Goal: Transaction & Acquisition: Purchase product/service

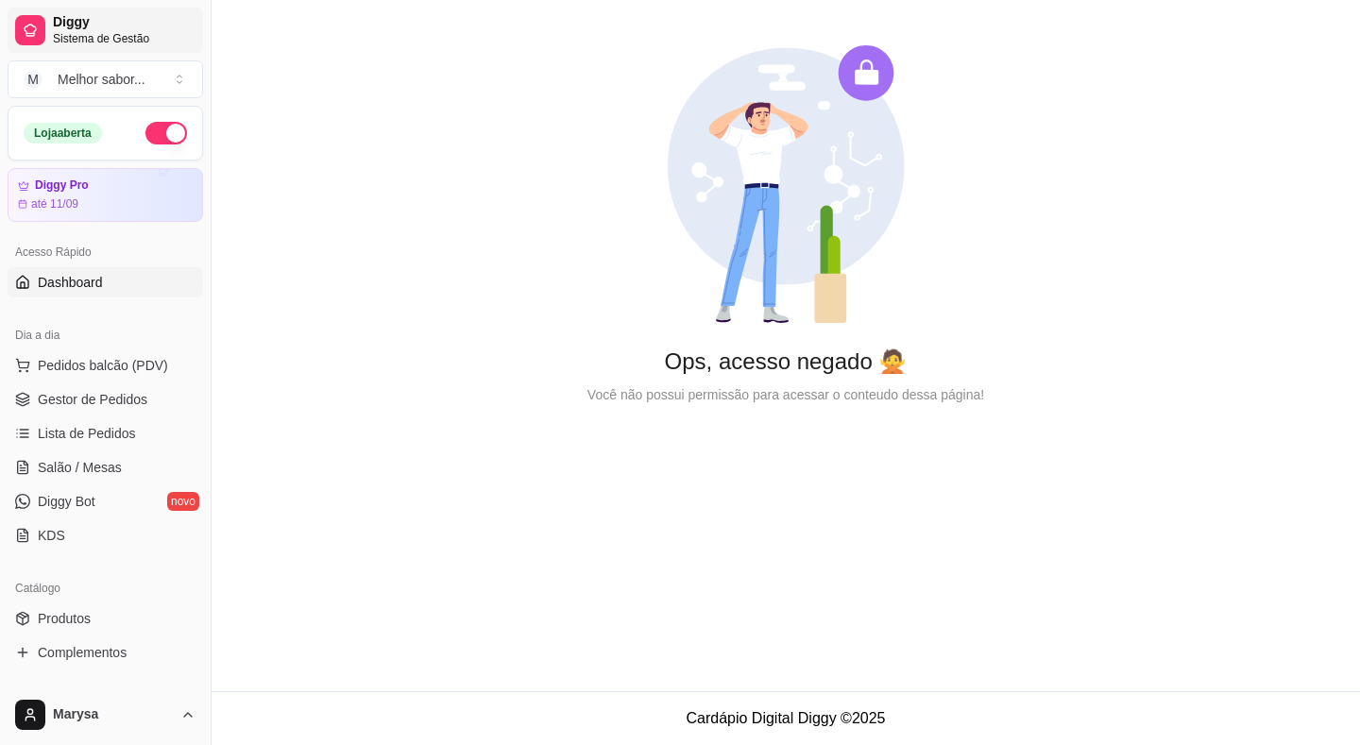
click at [25, 34] on icon at bounding box center [30, 30] width 15 height 15
click at [61, 22] on span "Diggy" at bounding box center [124, 22] width 143 height 17
click at [127, 367] on span "Pedidos balcão (PDV)" at bounding box center [103, 365] width 130 height 19
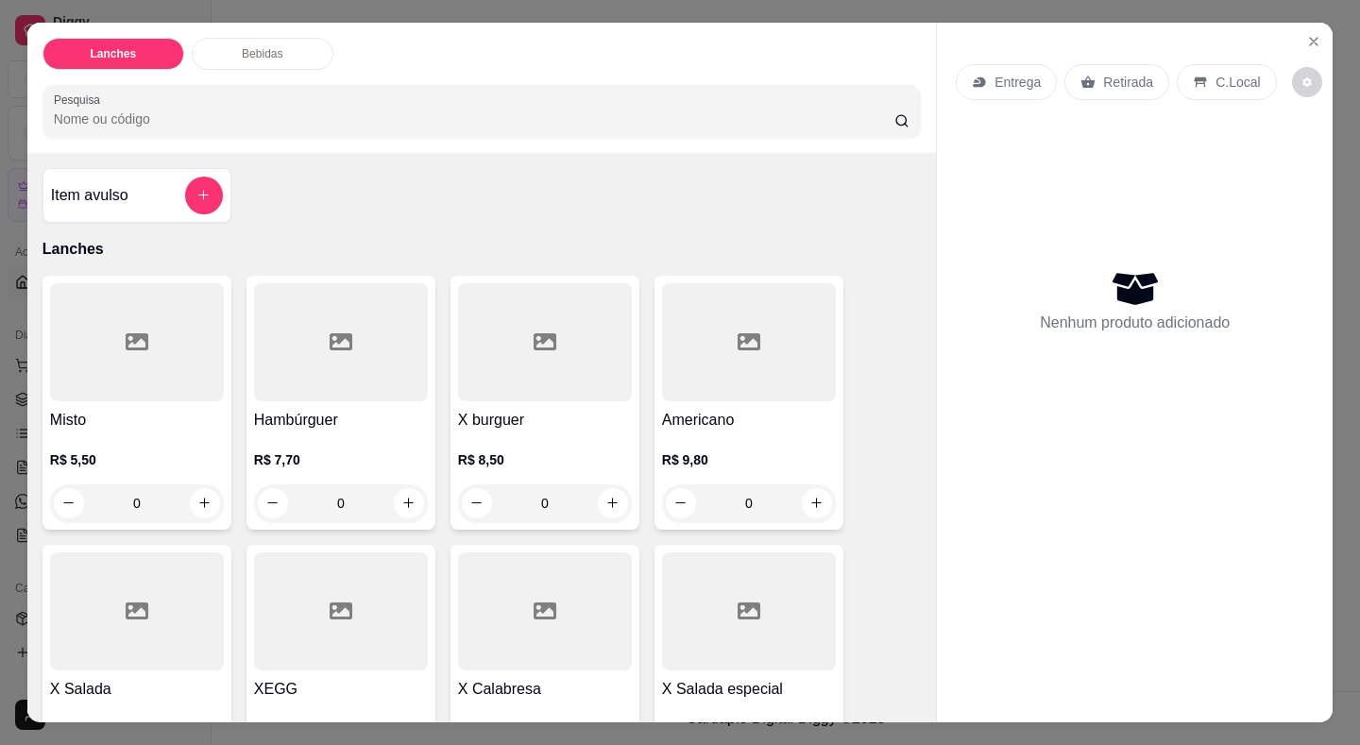
drag, startPoint x: 494, startPoint y: 429, endPoint x: 509, endPoint y: 429, distance: 15.1
click at [509, 432] on div "R$ 8,50 0" at bounding box center [545, 477] width 174 height 91
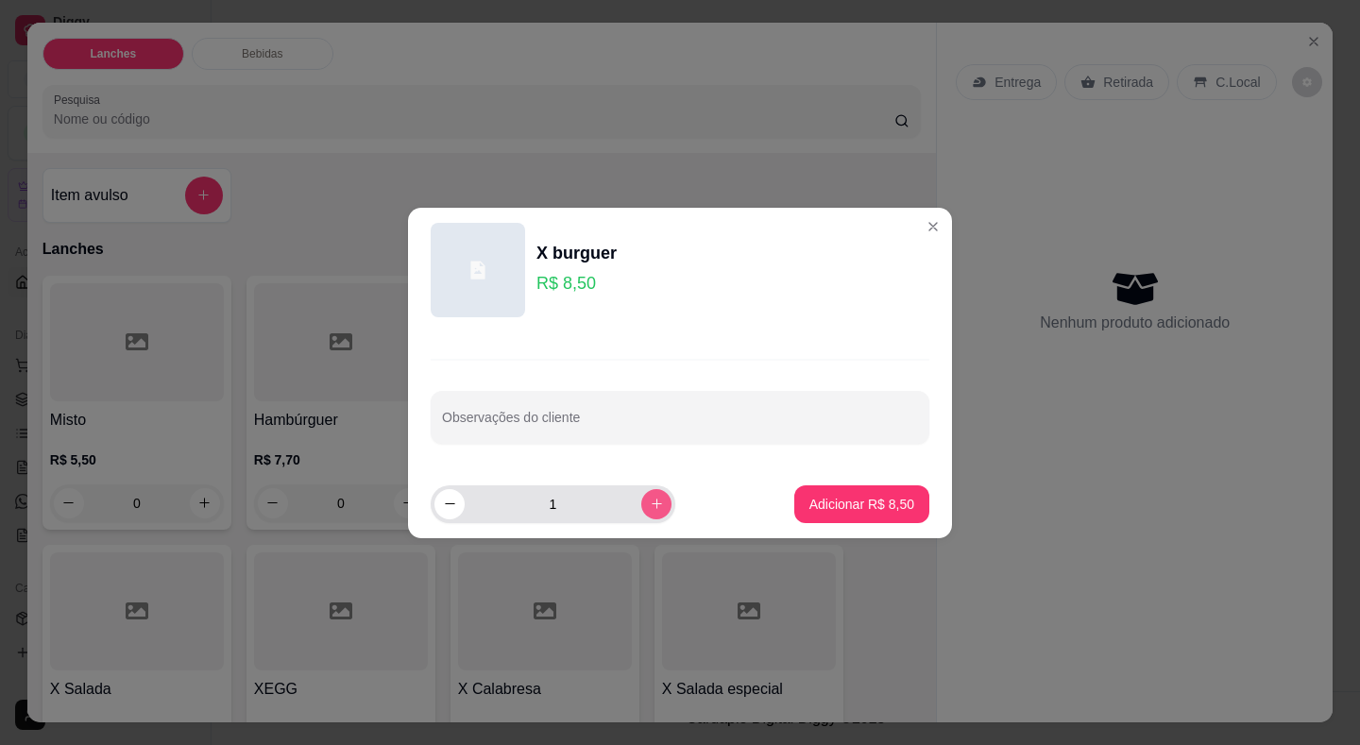
click at [650, 508] on icon "increase-product-quantity" at bounding box center [657, 504] width 14 height 14
type input "2"
click at [813, 499] on p "Adicionar R$ 17,00" at bounding box center [858, 504] width 112 height 19
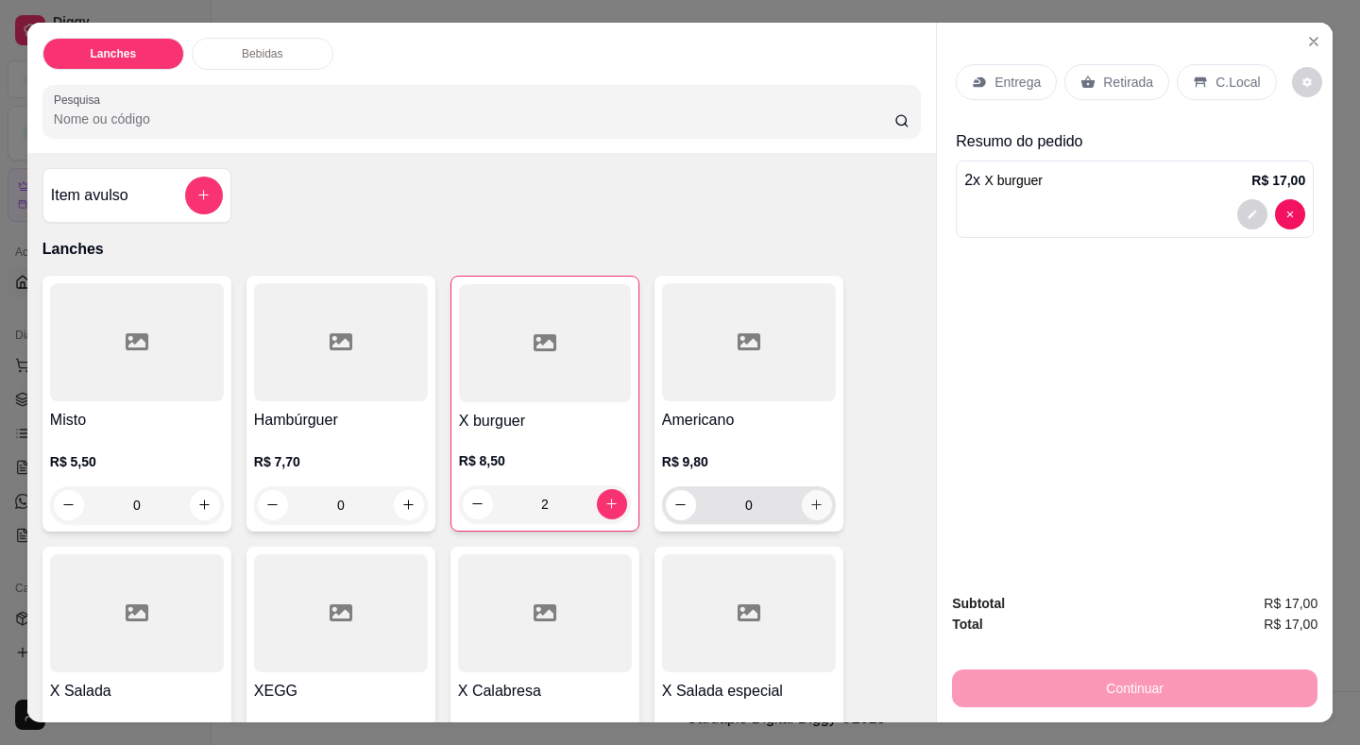
type input "2"
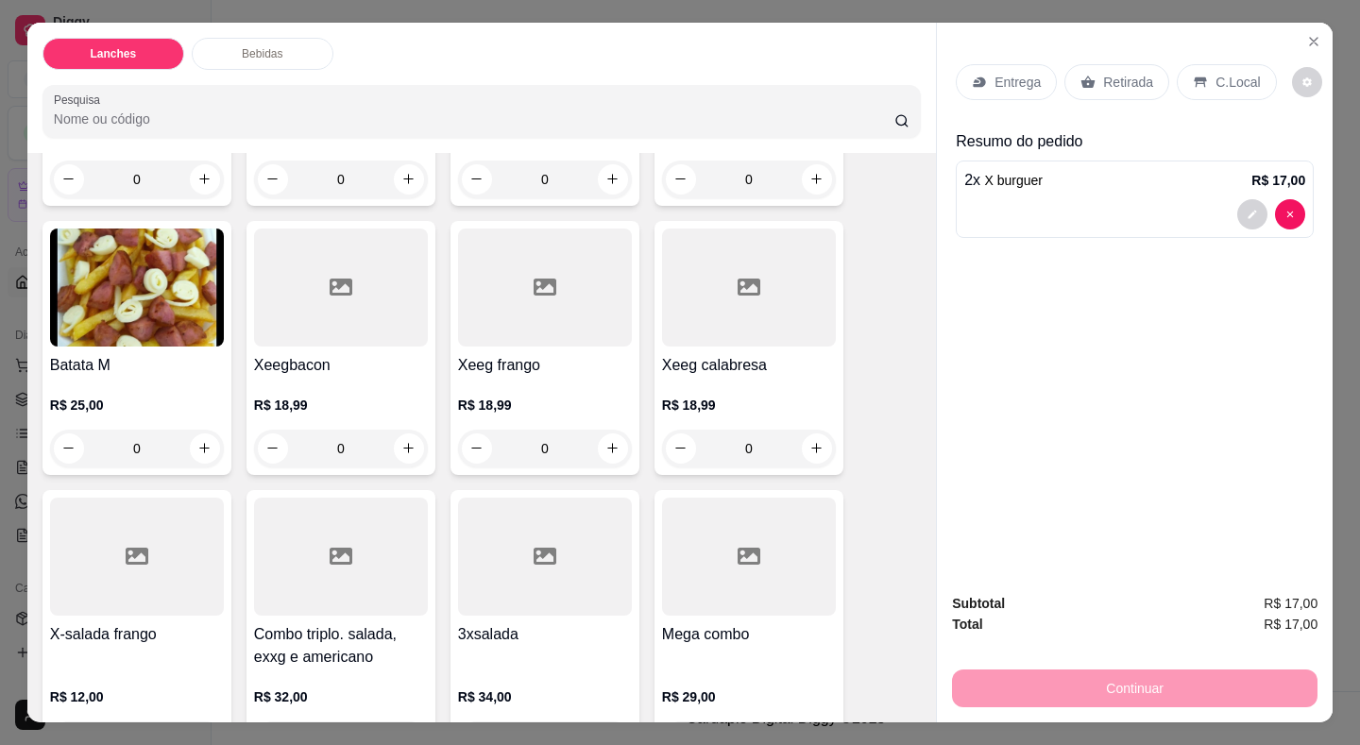
click at [512, 354] on h4 "Xeeg frango" at bounding box center [545, 365] width 174 height 23
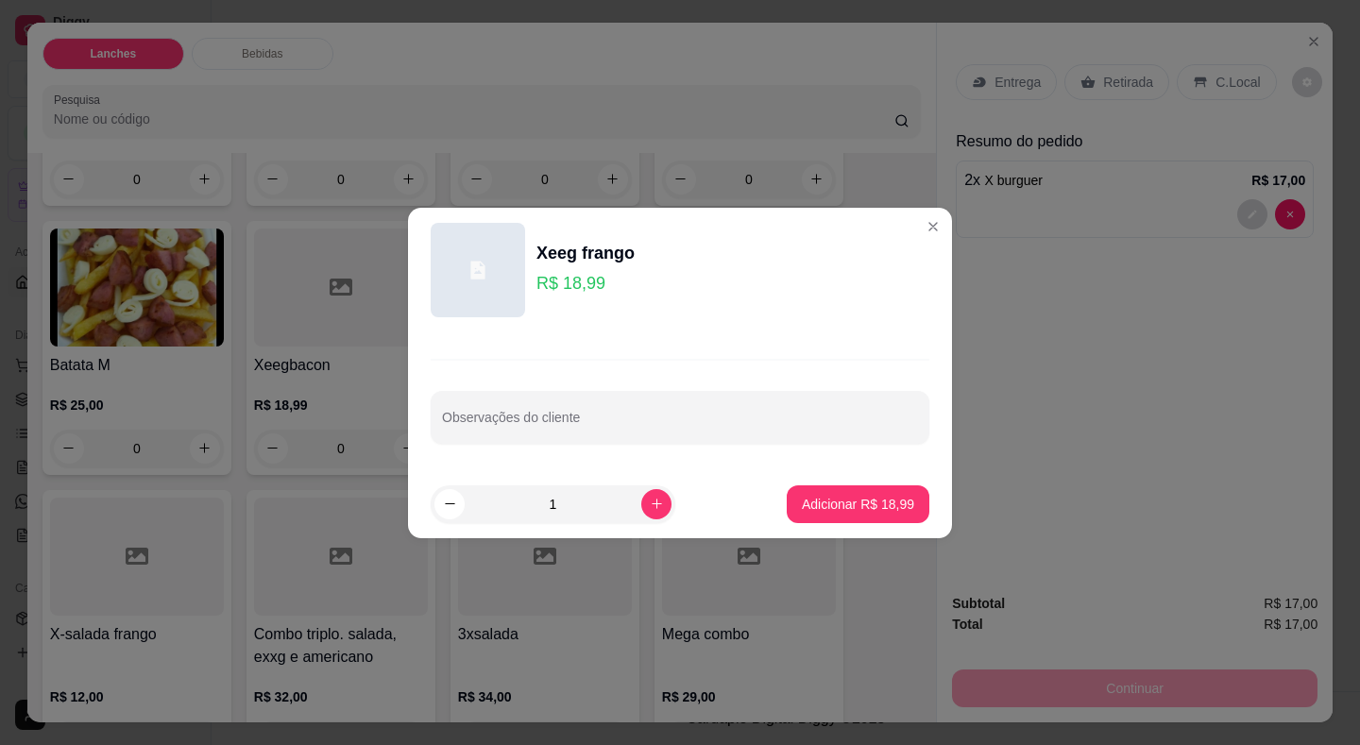
click at [650, 503] on icon "increase-product-quantity" at bounding box center [657, 504] width 14 height 14
click at [650, 501] on icon "increase-product-quantity" at bounding box center [657, 504] width 14 height 14
click at [798, 493] on button "Adicionar R$ 56,97" at bounding box center [857, 503] width 139 height 37
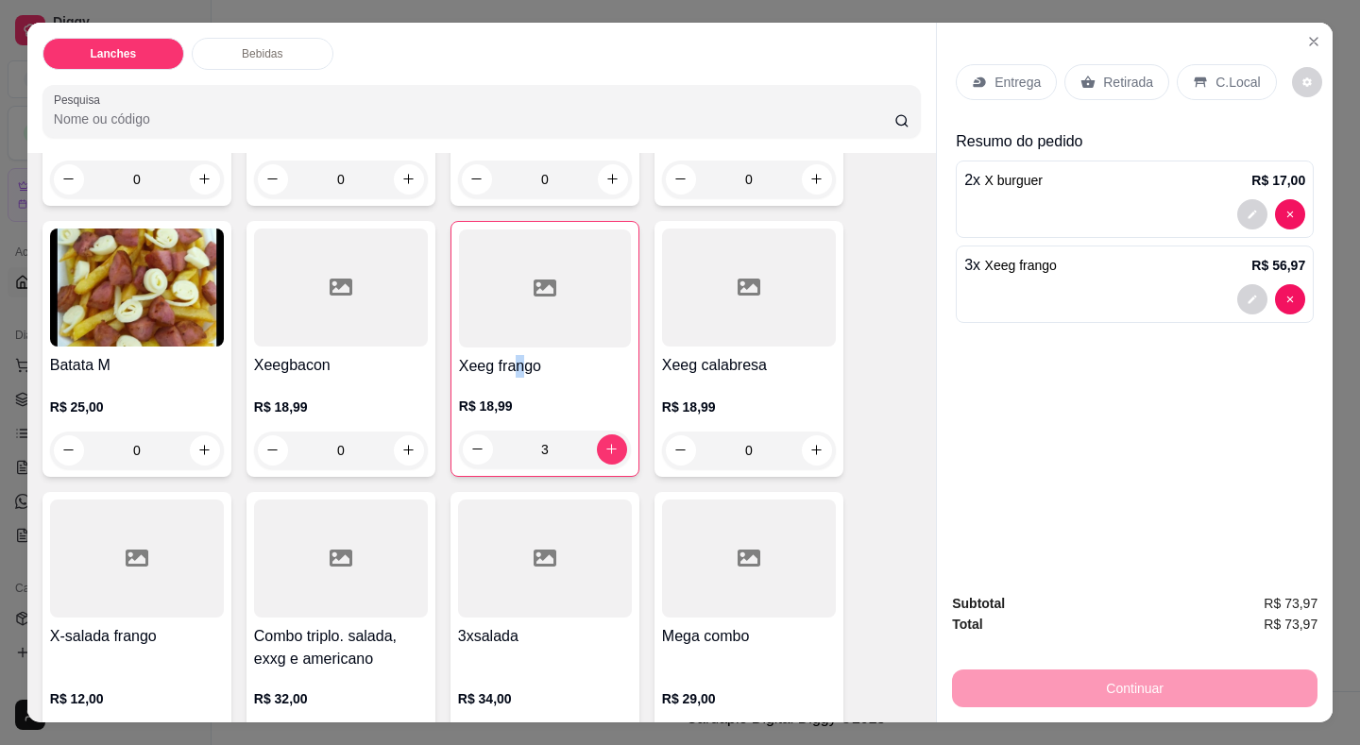
type input "3"
click at [1137, 685] on div "Continuar" at bounding box center [1134, 686] width 365 height 42
click at [1120, 74] on p "Retirada" at bounding box center [1128, 82] width 50 height 19
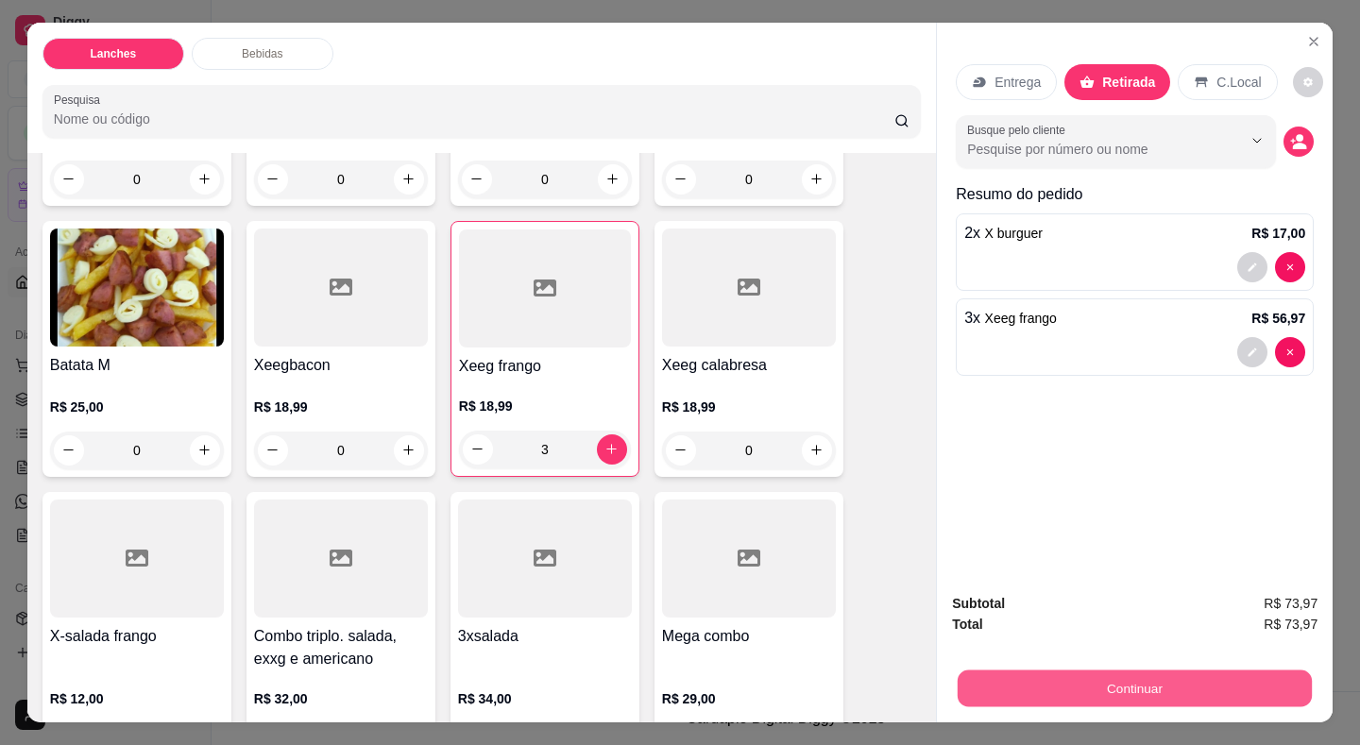
click at [1177, 675] on button "Continuar" at bounding box center [1135, 688] width 354 height 37
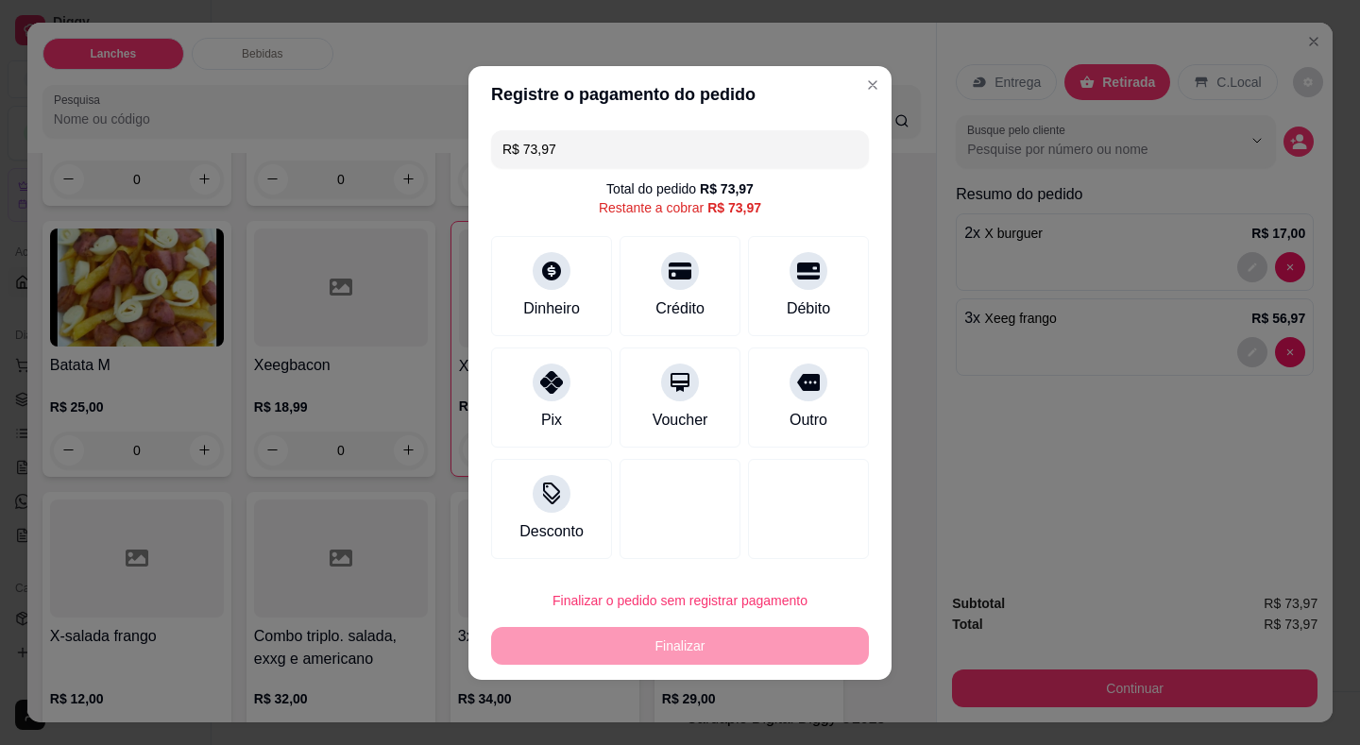
click at [543, 385] on icon at bounding box center [551, 382] width 23 height 23
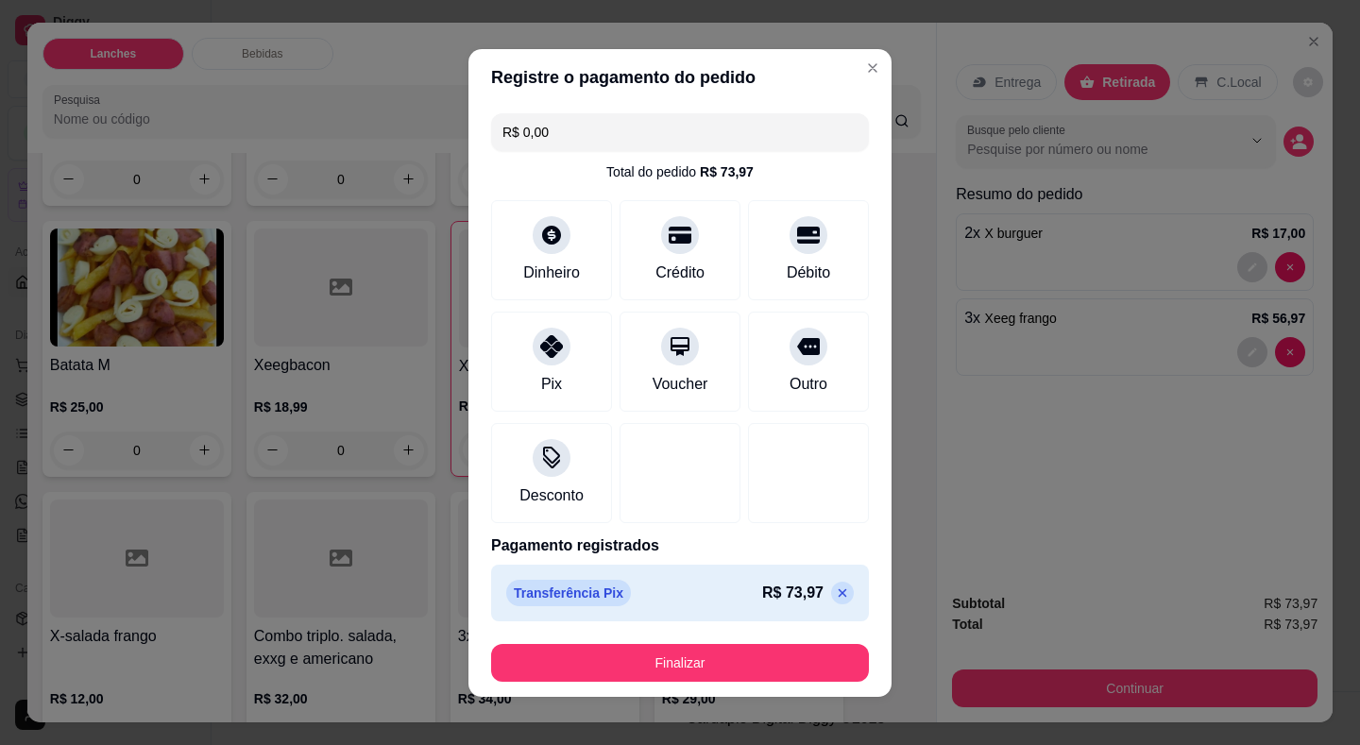
type input "R$ 0,00"
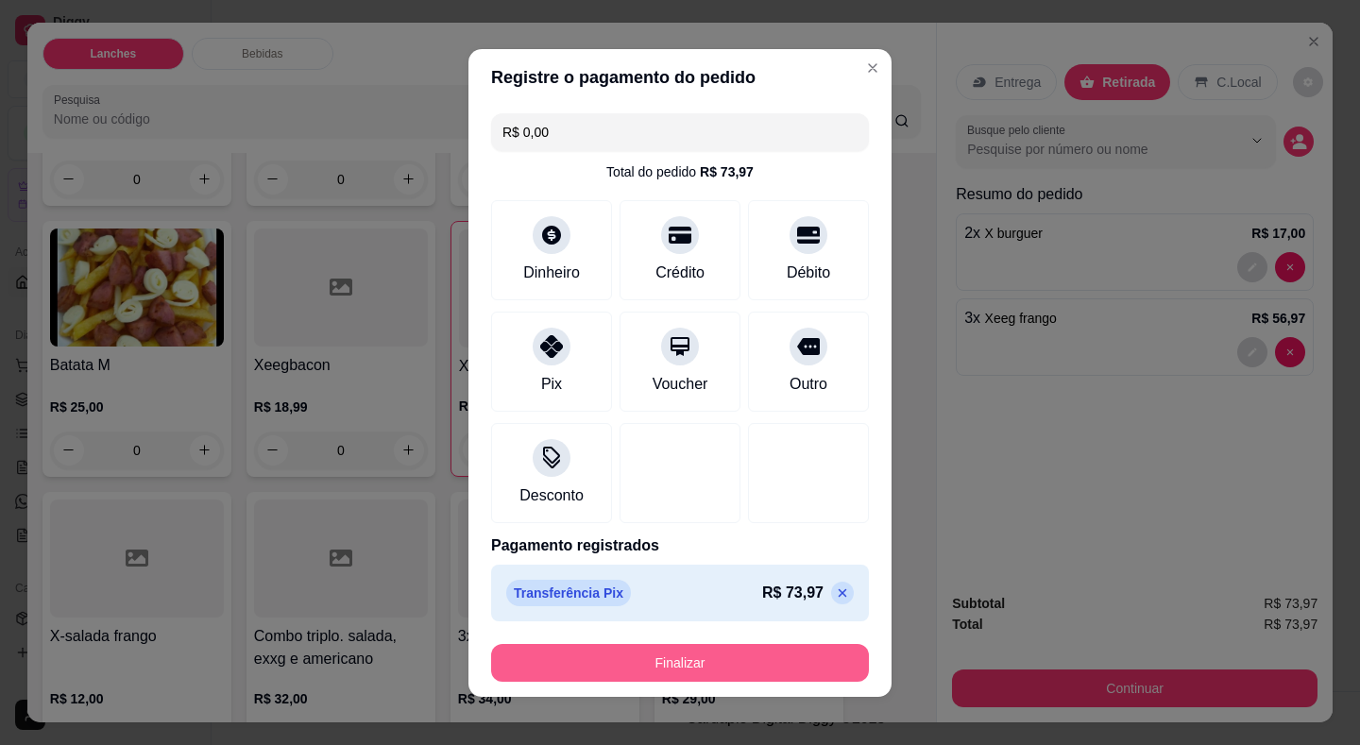
click at [740, 658] on button "Finalizar" at bounding box center [680, 663] width 378 height 38
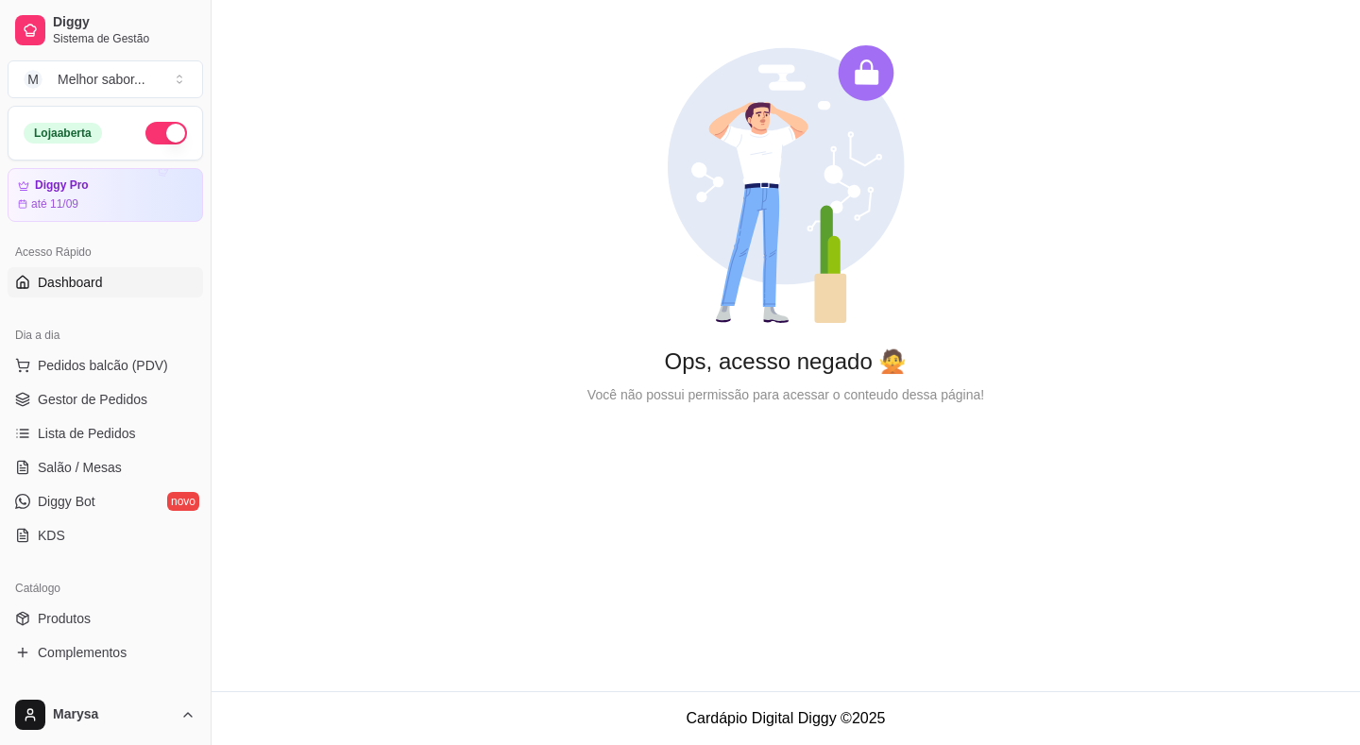
click at [800, 525] on main "Ops, acesso negado 🙅 Você não possui permissão para acessar o conteudo dessa pá…" at bounding box center [786, 345] width 1148 height 691
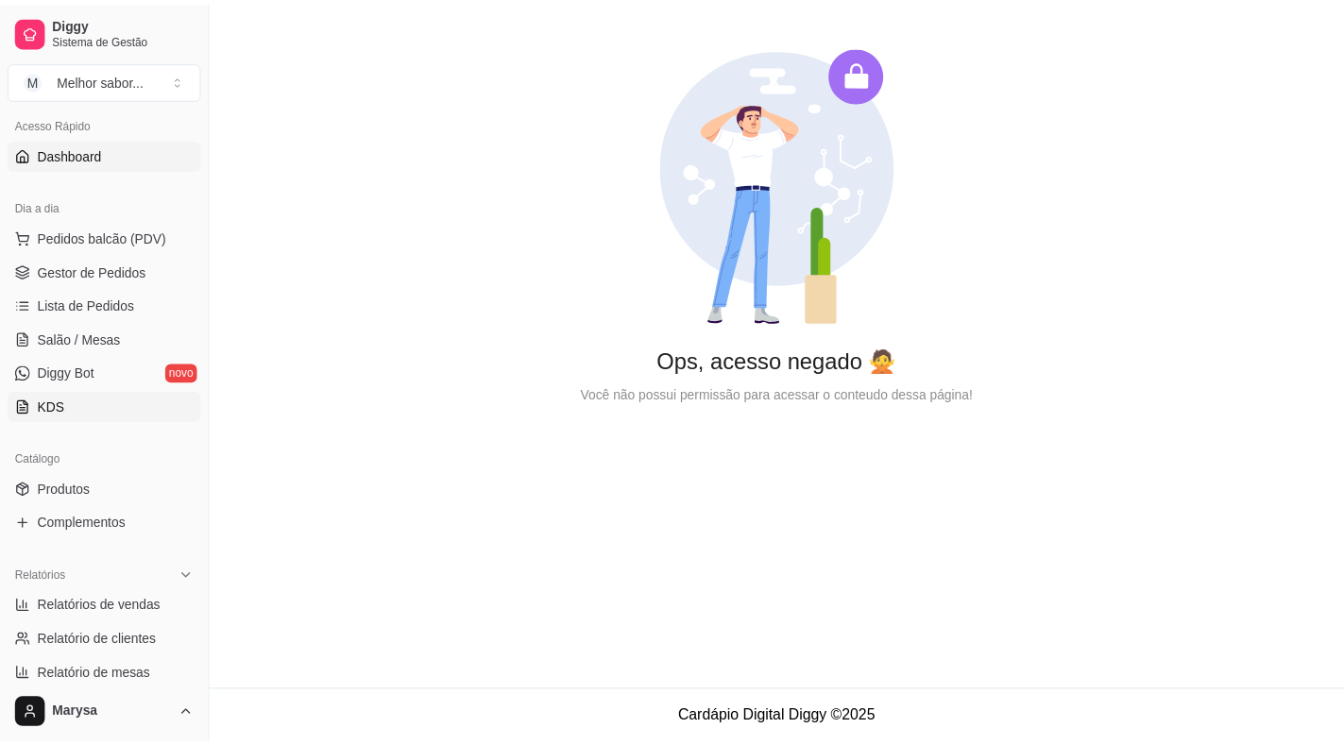
scroll to position [189, 0]
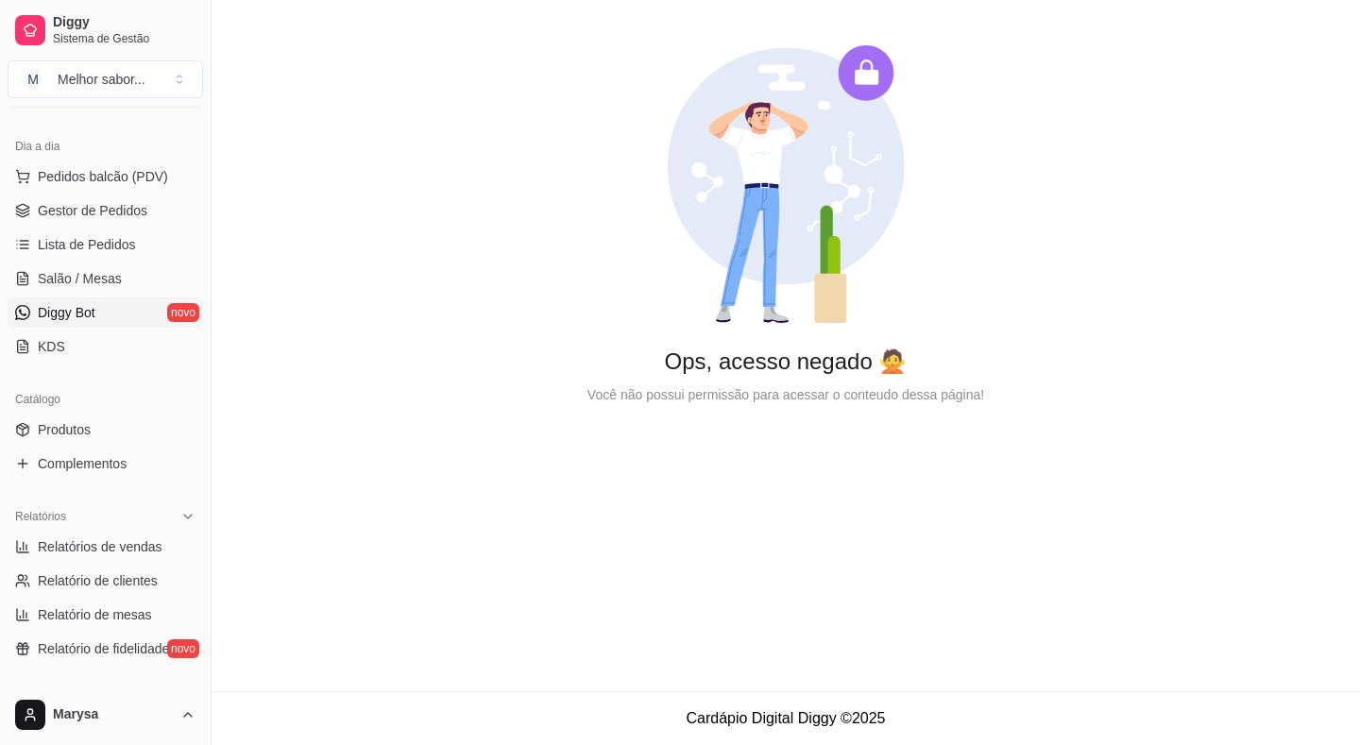
click at [83, 313] on span "Diggy Bot" at bounding box center [67, 312] width 58 height 19
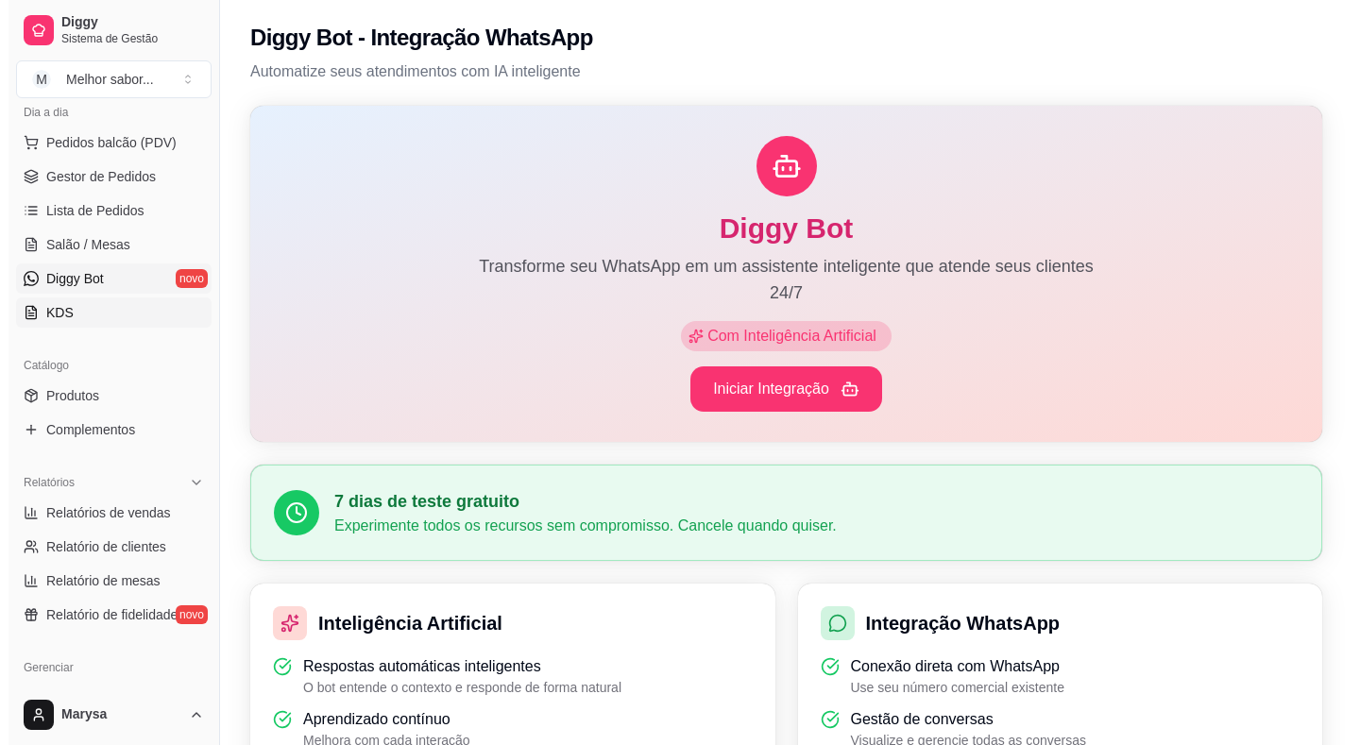
scroll to position [189, 0]
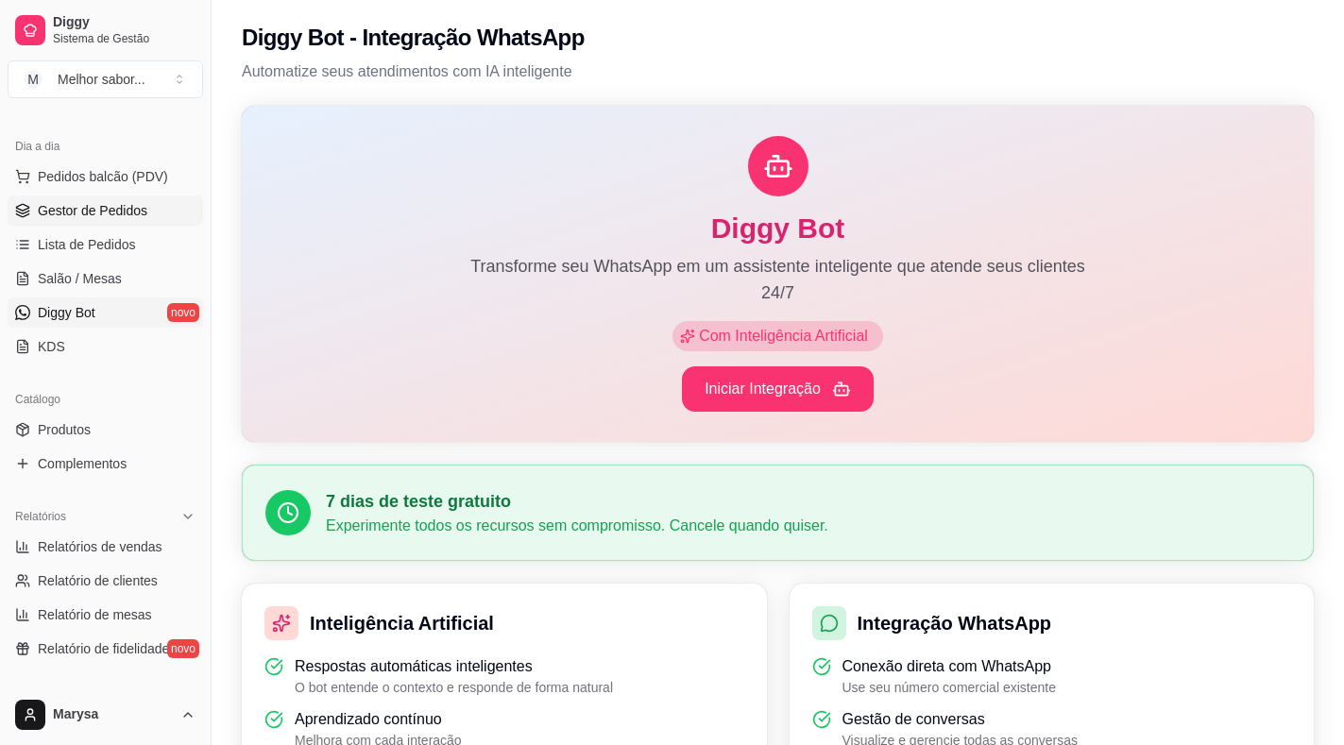
click at [127, 216] on span "Gestor de Pedidos" at bounding box center [93, 210] width 110 height 19
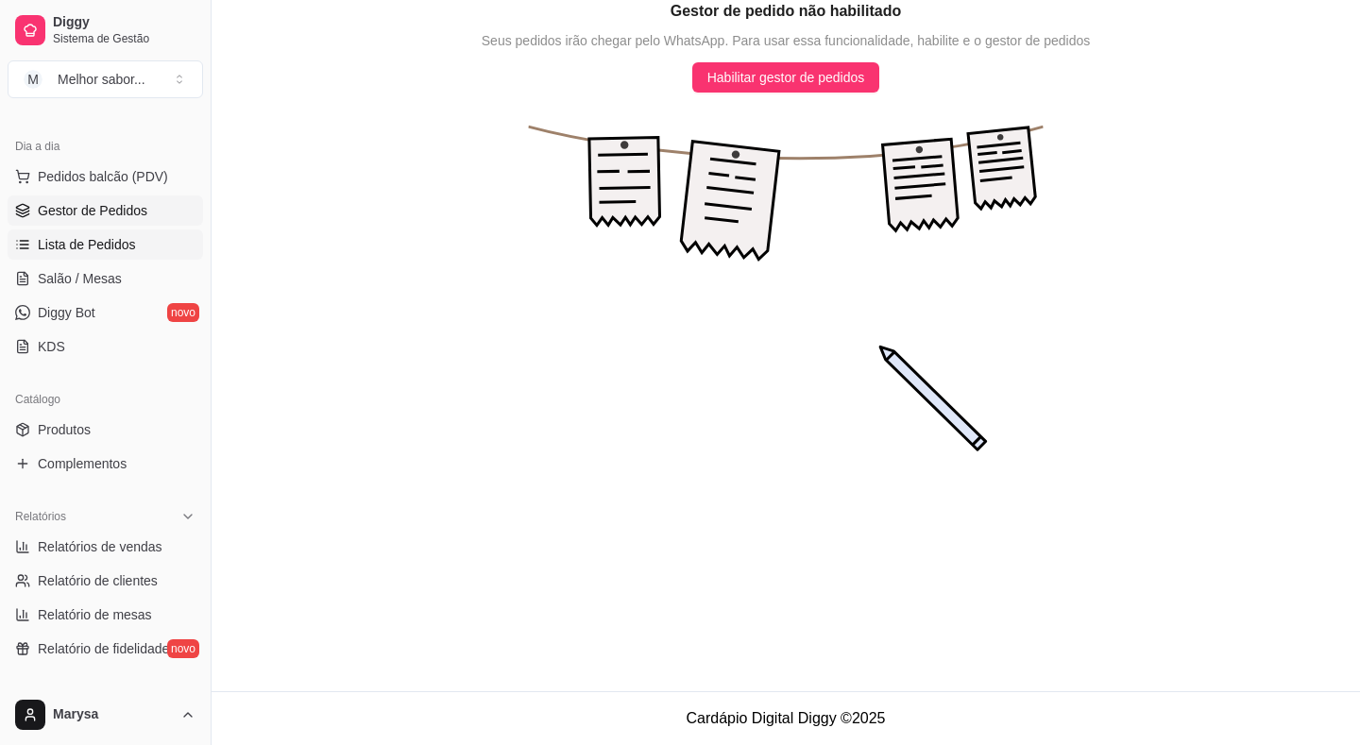
click at [121, 245] on span "Lista de Pedidos" at bounding box center [87, 244] width 98 height 19
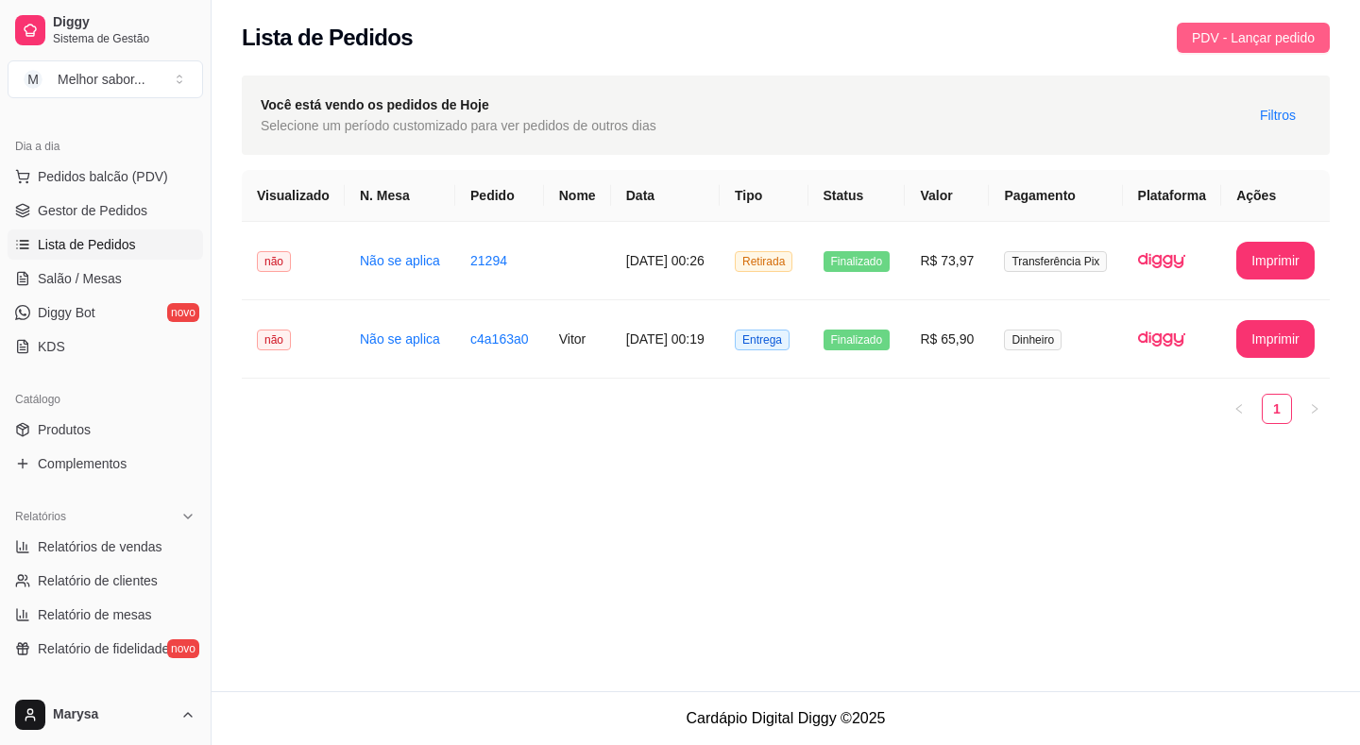
click at [1282, 41] on span "PDV - Lançar pedido" at bounding box center [1253, 37] width 123 height 21
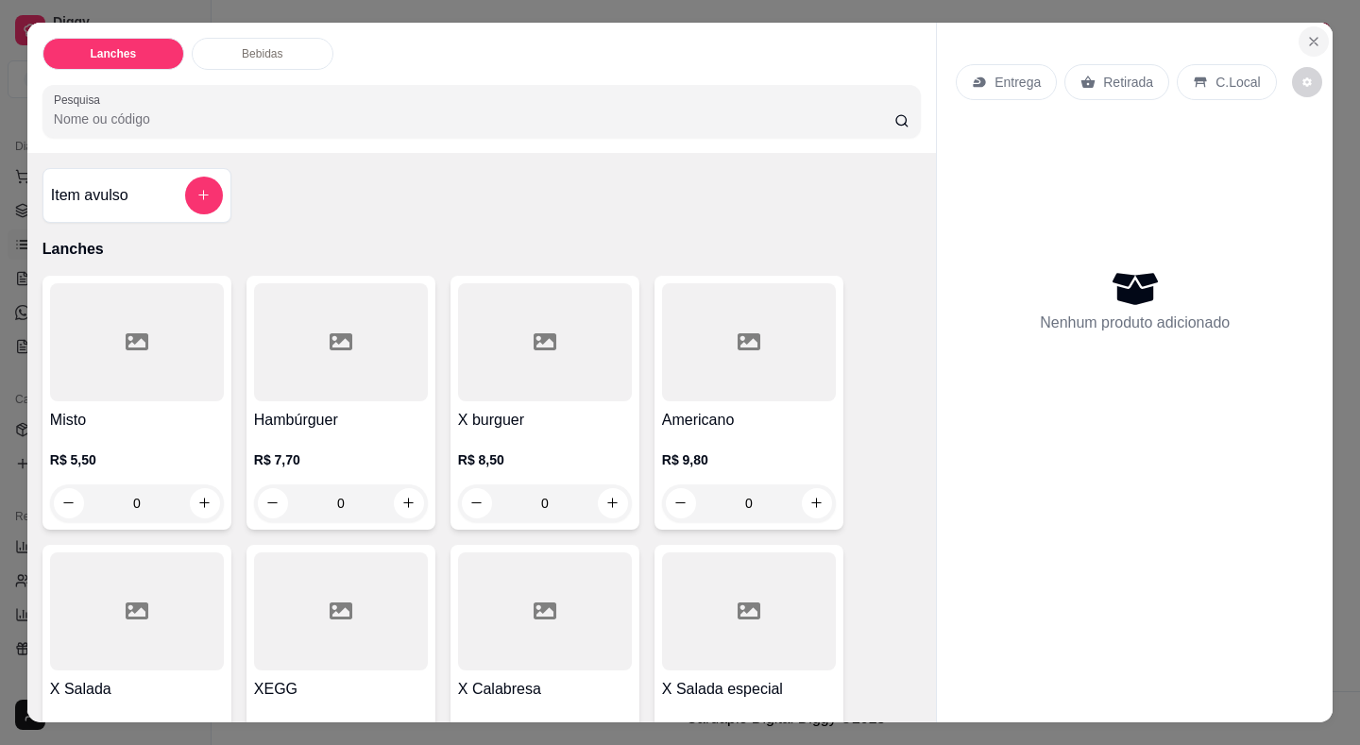
click at [1309, 42] on button "Close" at bounding box center [1313, 41] width 30 height 30
